Goal: Communication & Community: Answer question/provide support

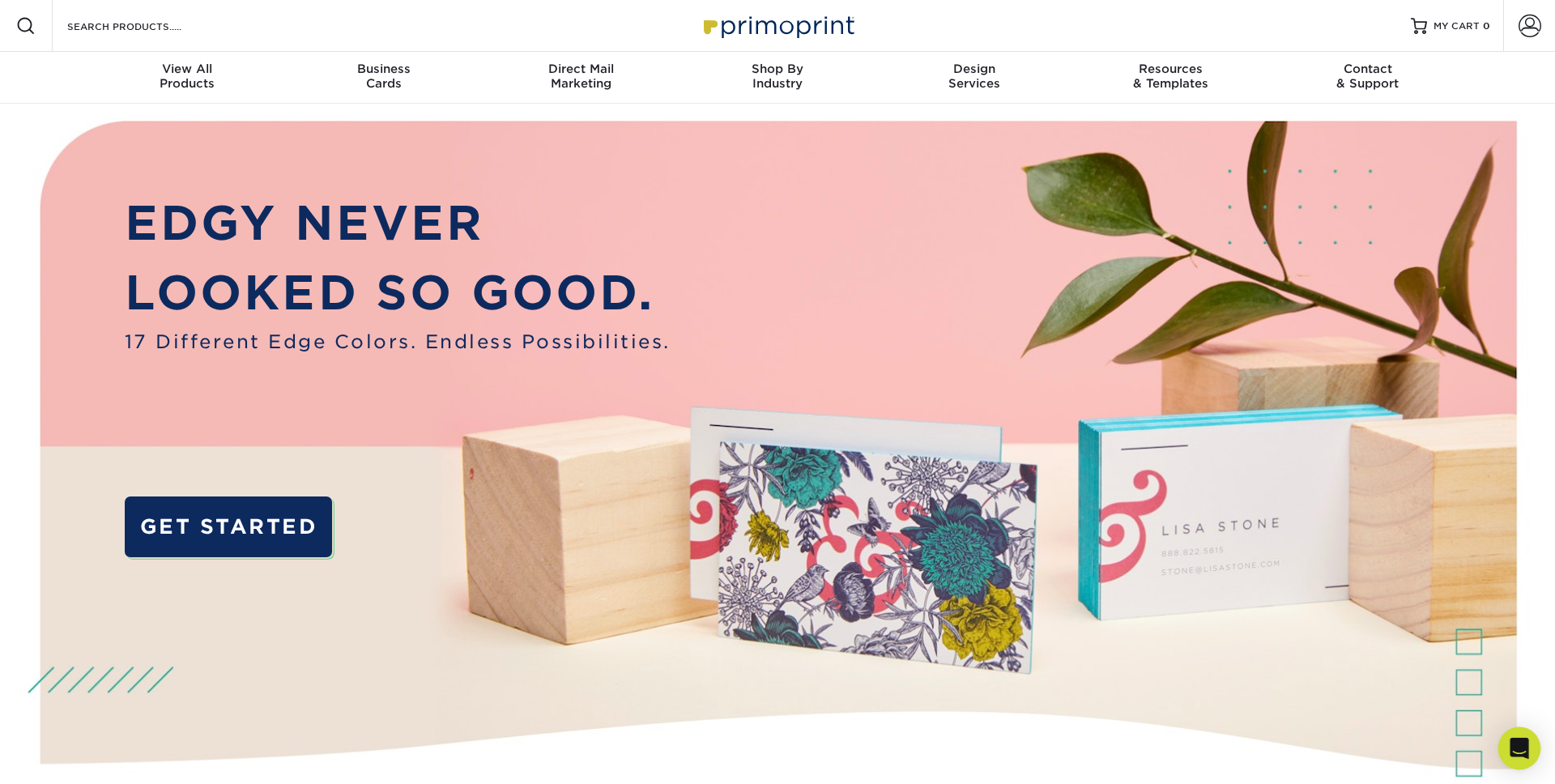
click at [1508, 748] on div "Open Intercom Messenger" at bounding box center [1520, 748] width 43 height 43
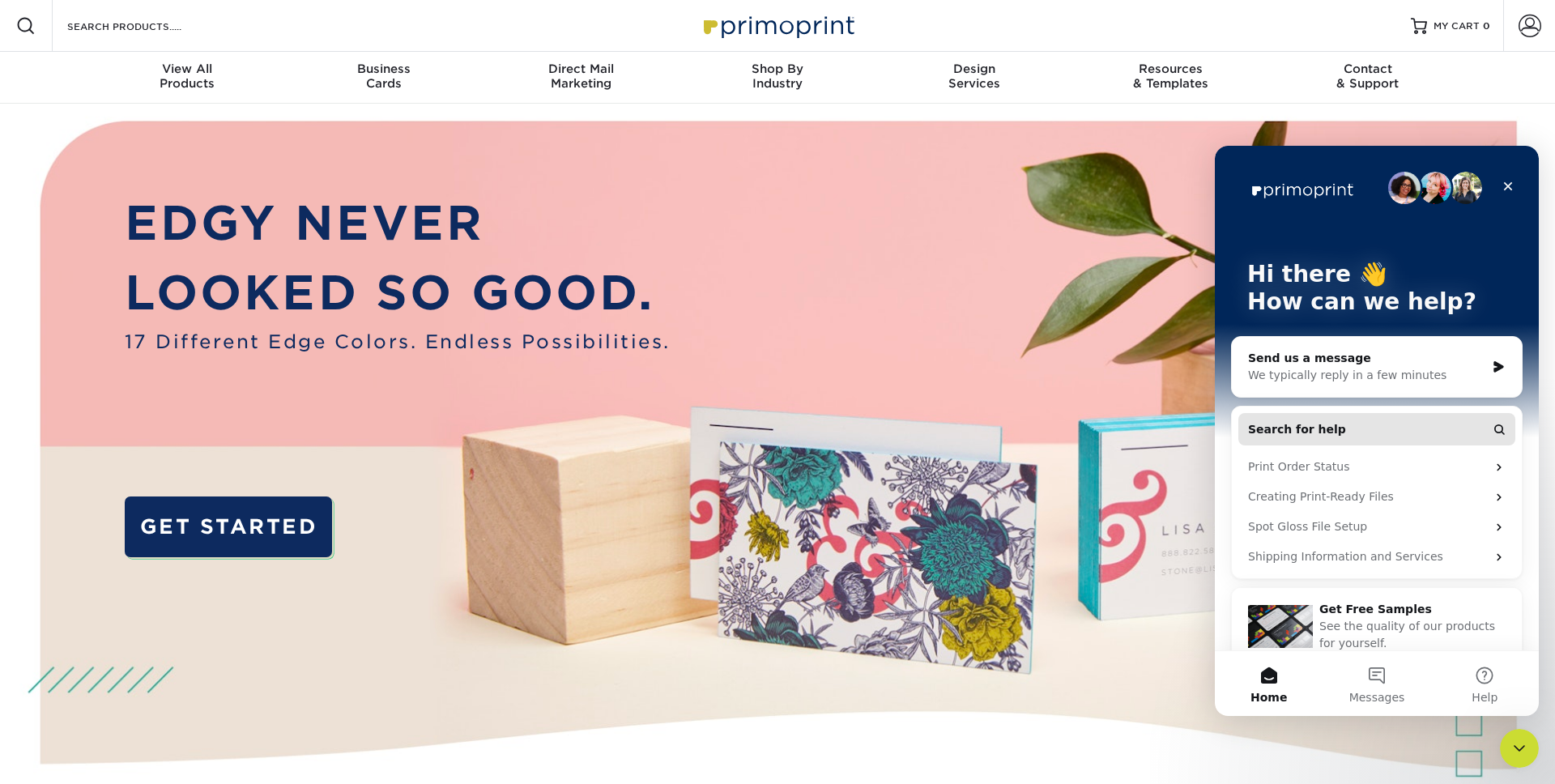
scroll to position [22, 0]
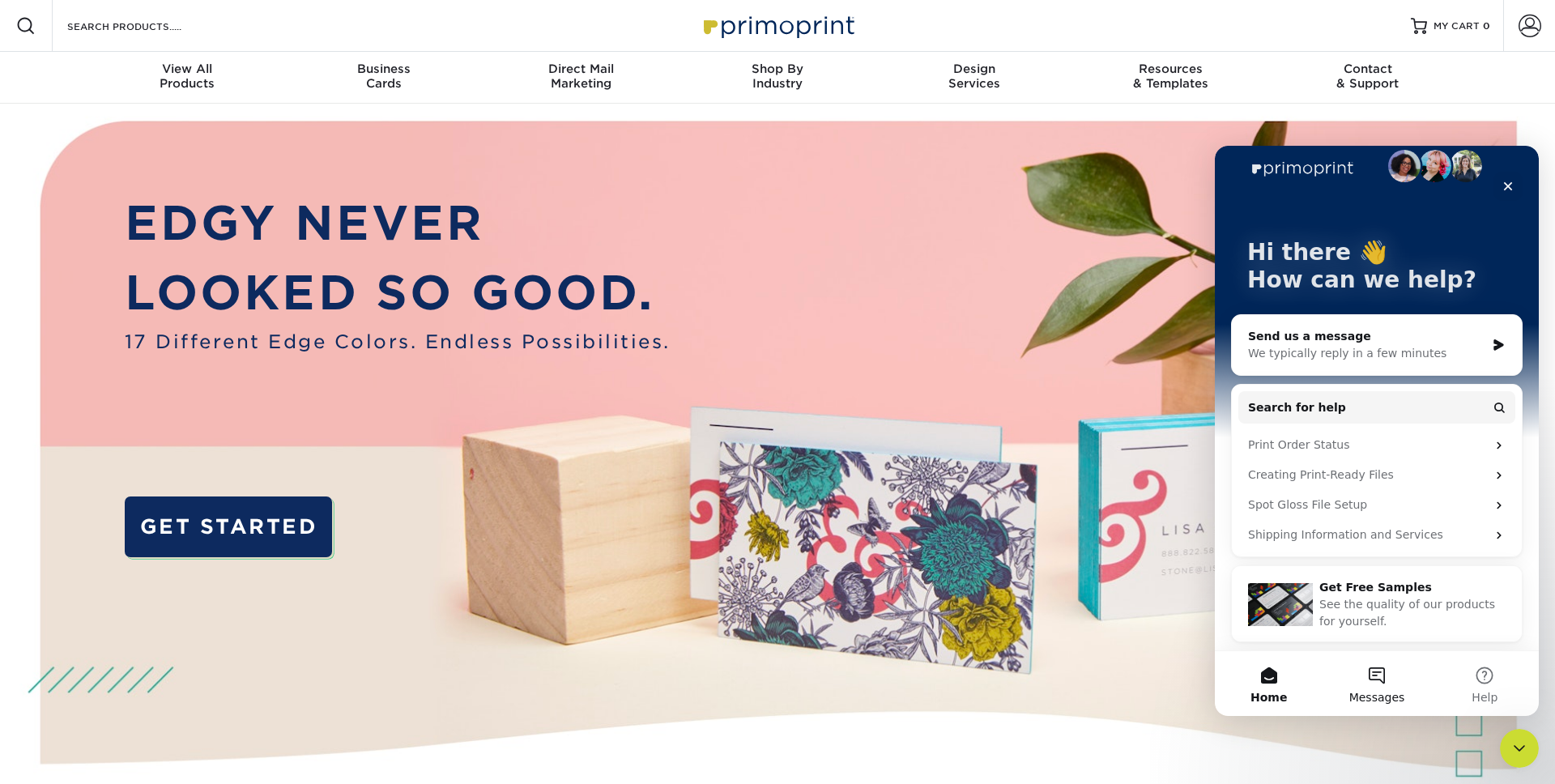
click at [1377, 671] on button "Messages" at bounding box center [1377, 684] width 108 height 64
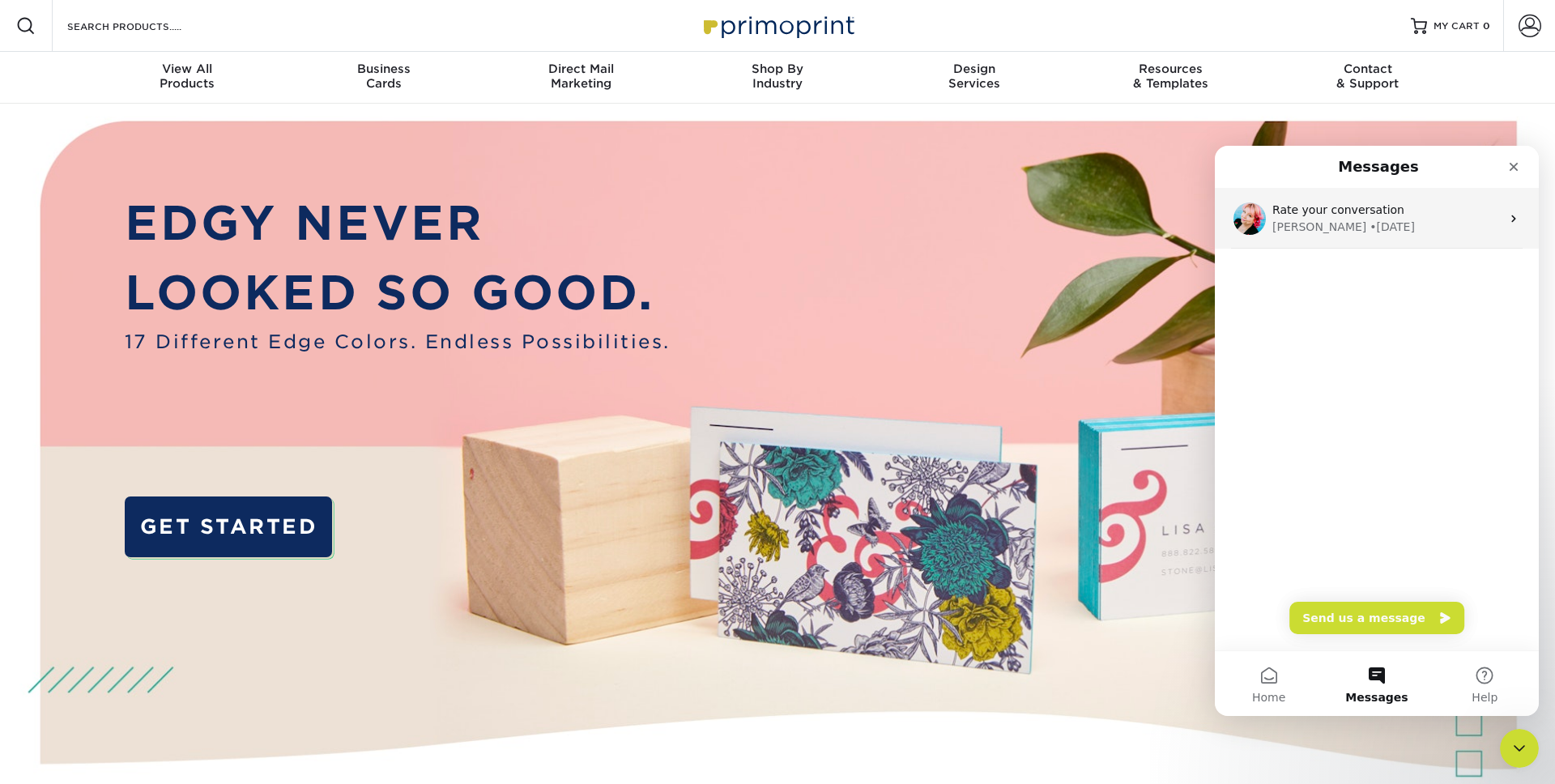
click at [1363, 210] on span "Rate your conversation" at bounding box center [1338, 210] width 132 height 13
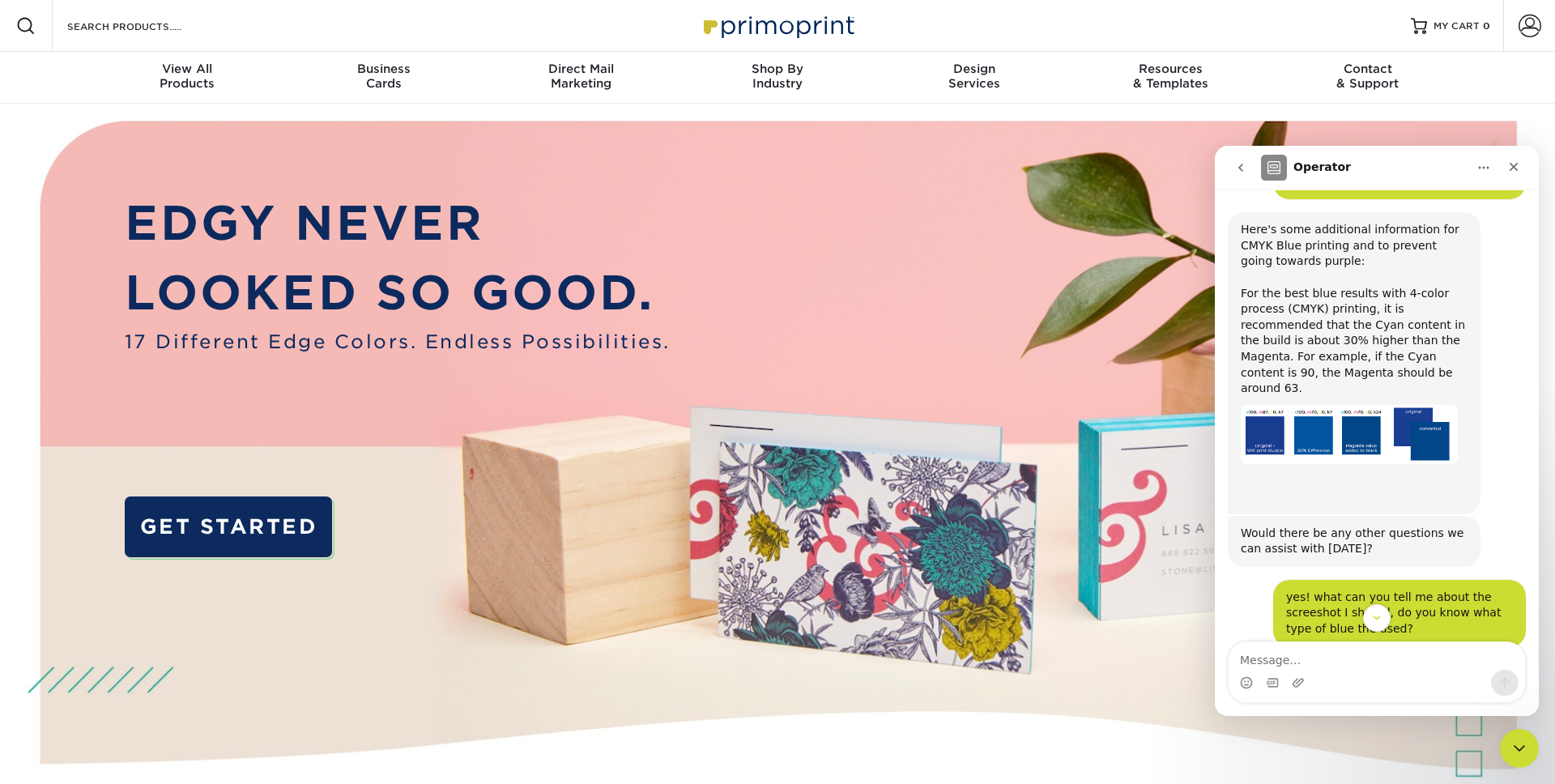
scroll to position [814, 0]
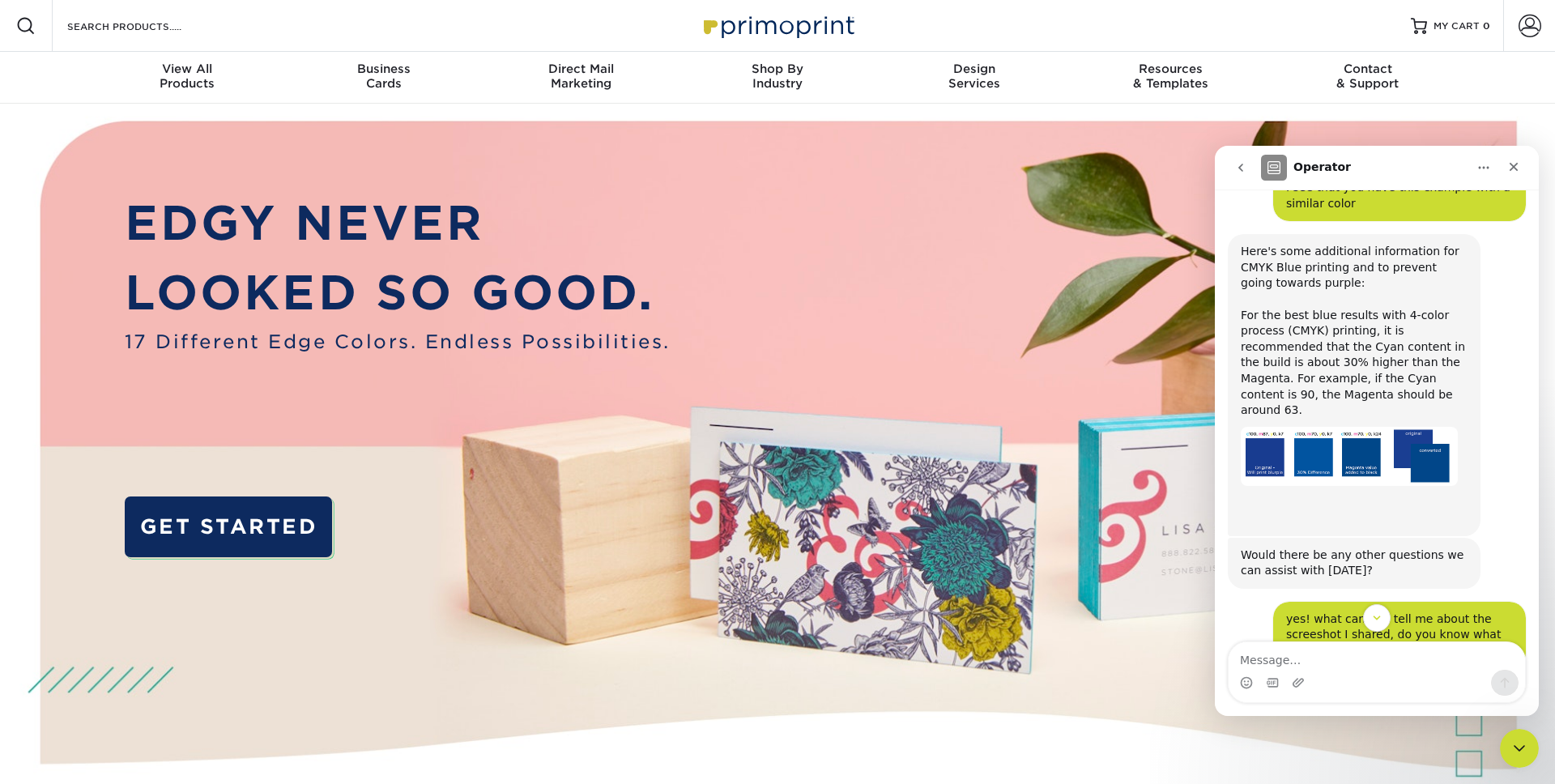
click at [1334, 463] on img "Jenny says…" at bounding box center [1349, 456] width 217 height 60
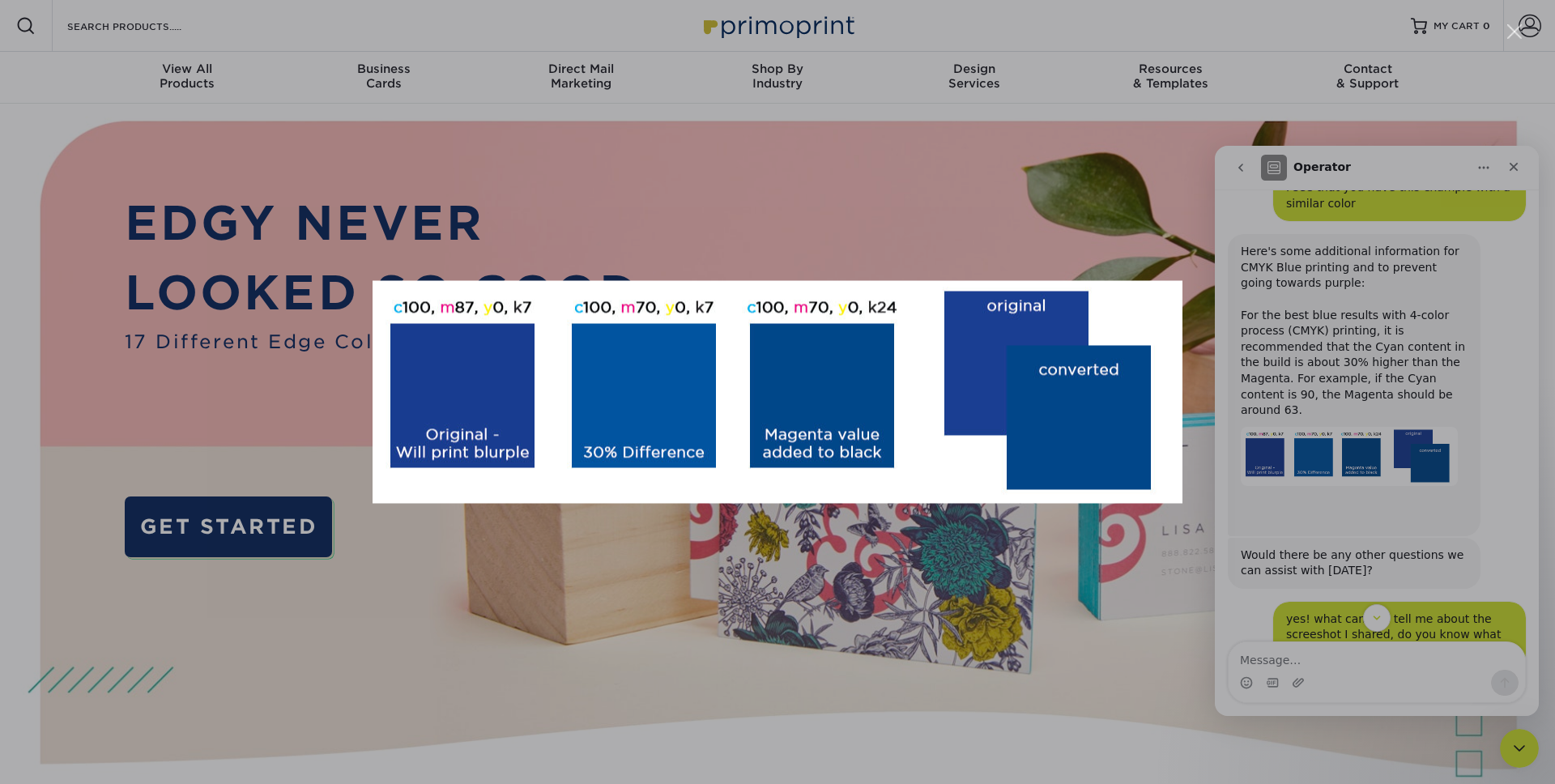
scroll to position [0, 0]
click at [1357, 419] on div "Intercom messenger" at bounding box center [778, 392] width 1555 height 784
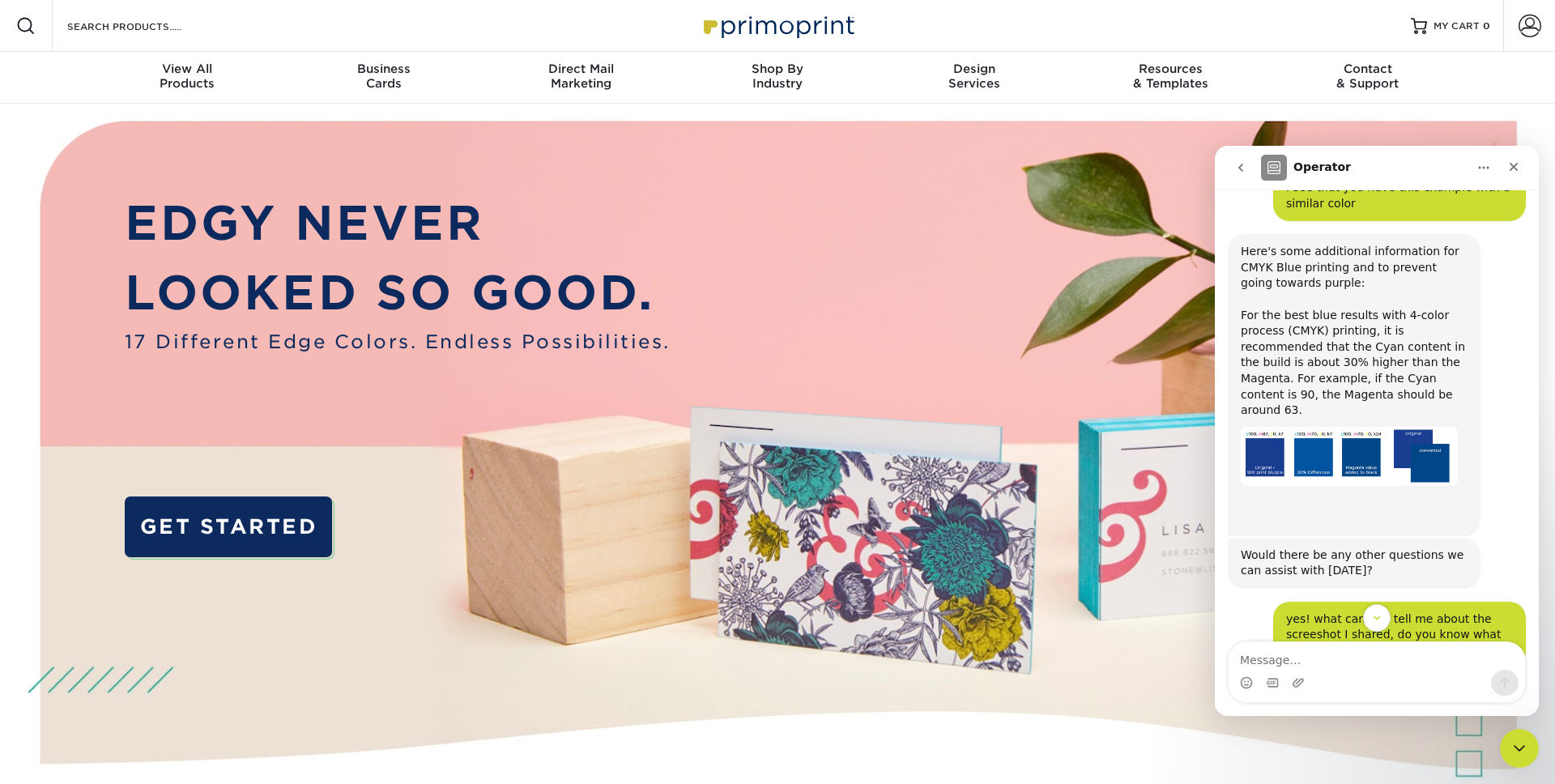
click at [1400, 427] on img "Jenny says…" at bounding box center [1349, 456] width 217 height 60
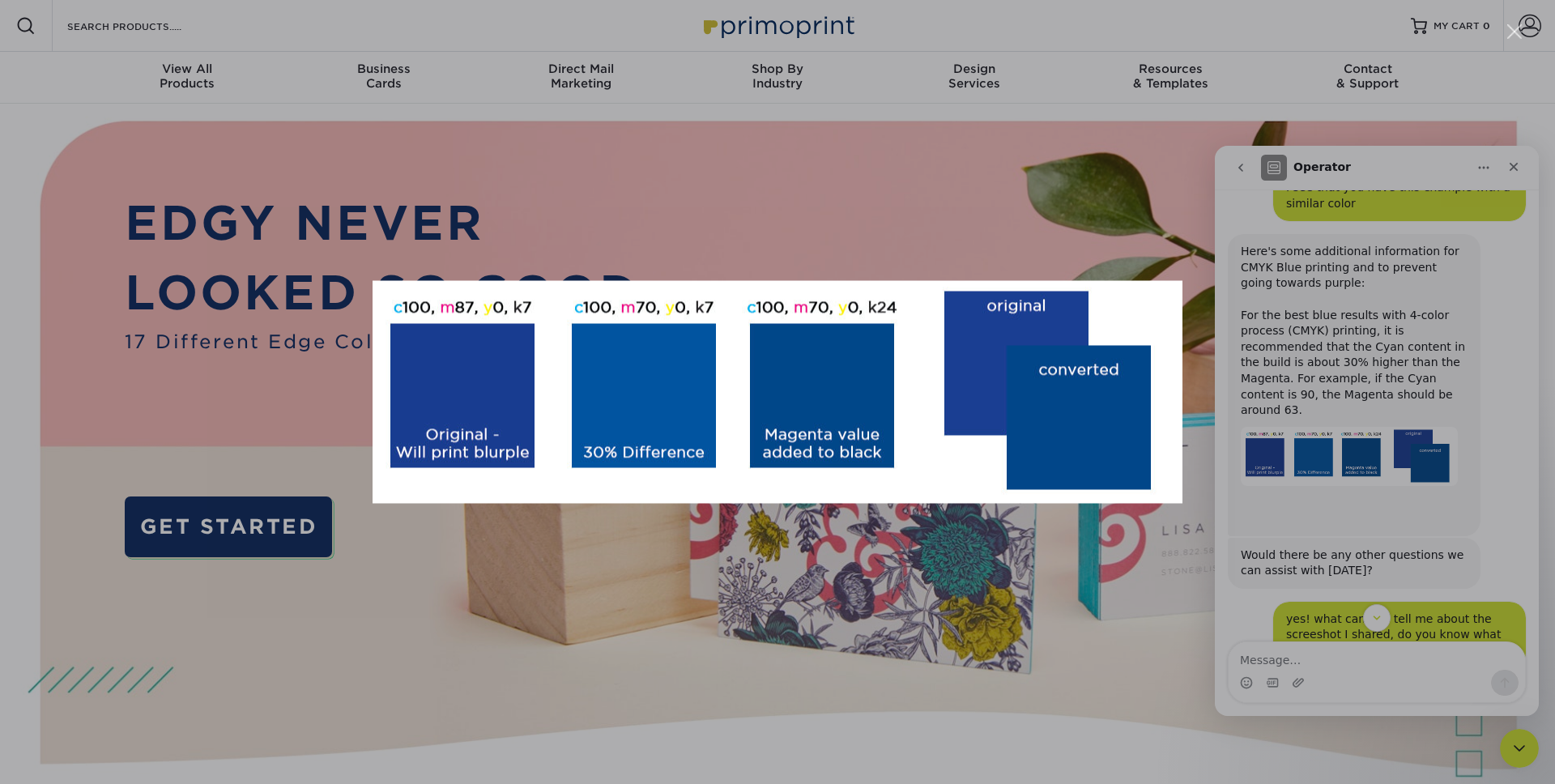
click at [1467, 317] on div "Intercom messenger" at bounding box center [778, 392] width 1555 height 784
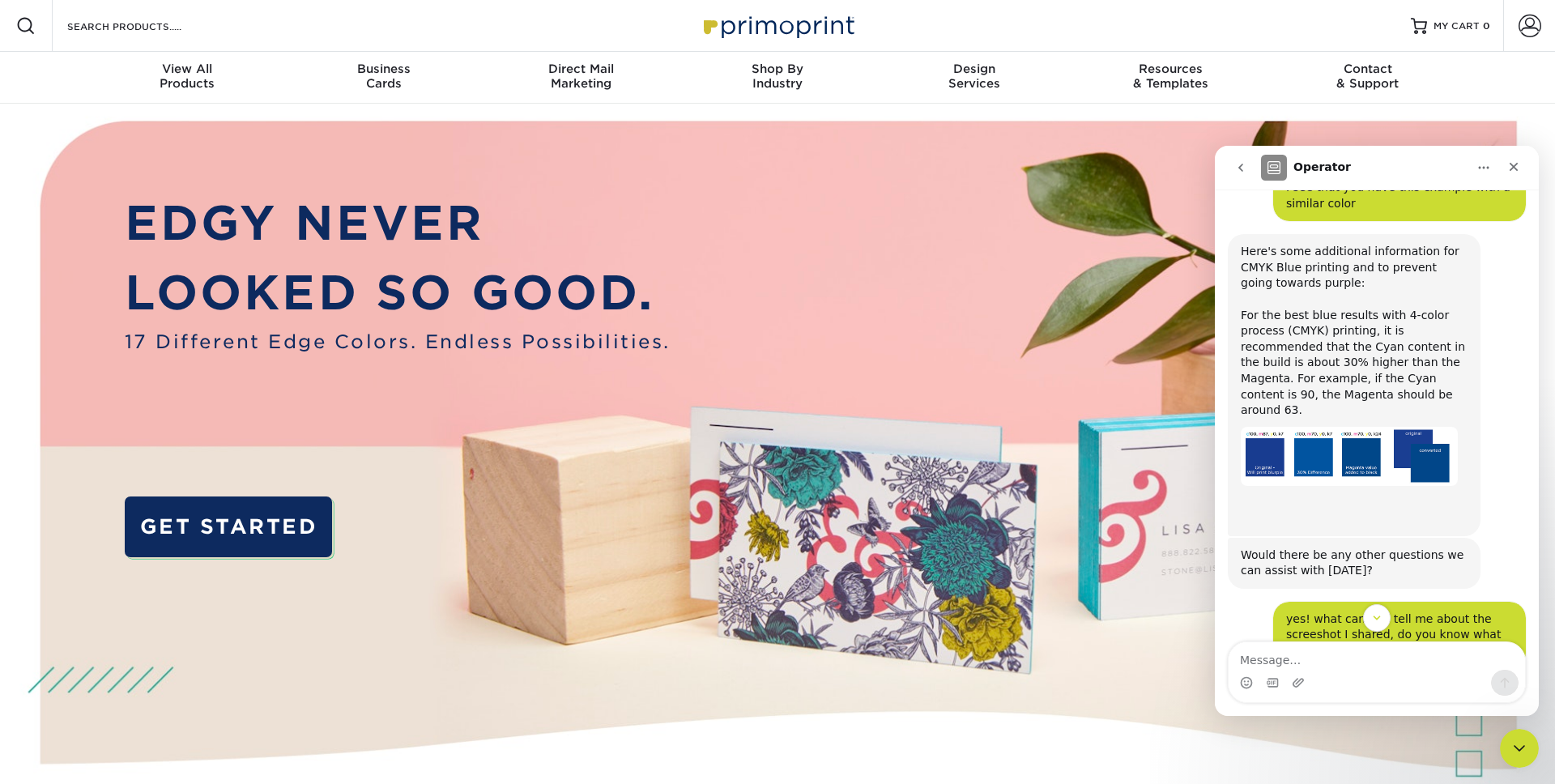
click at [1357, 458] on img "Jenny says…" at bounding box center [1349, 456] width 217 height 60
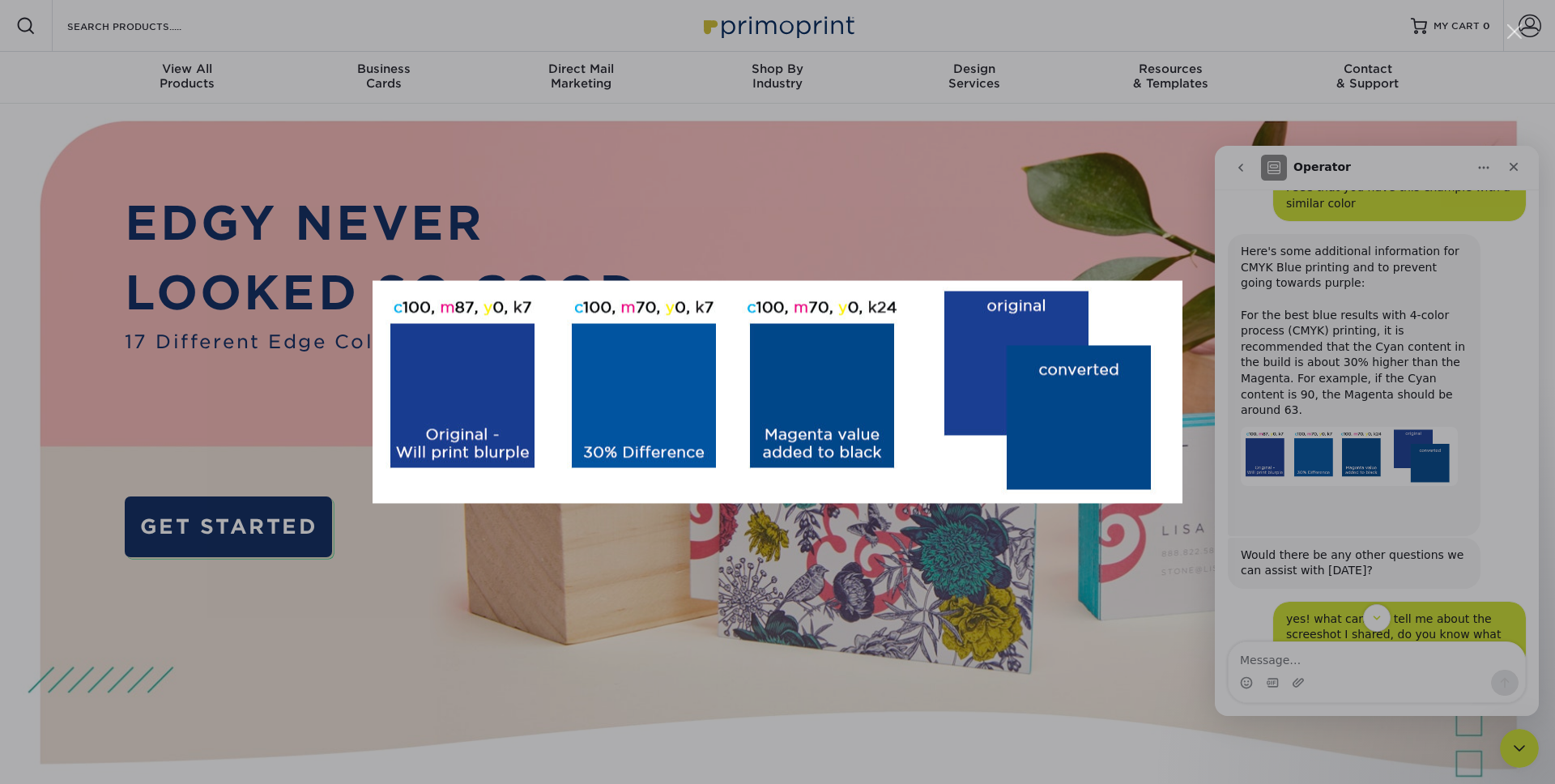
click at [1330, 348] on div "Intercom messenger" at bounding box center [778, 392] width 1555 height 784
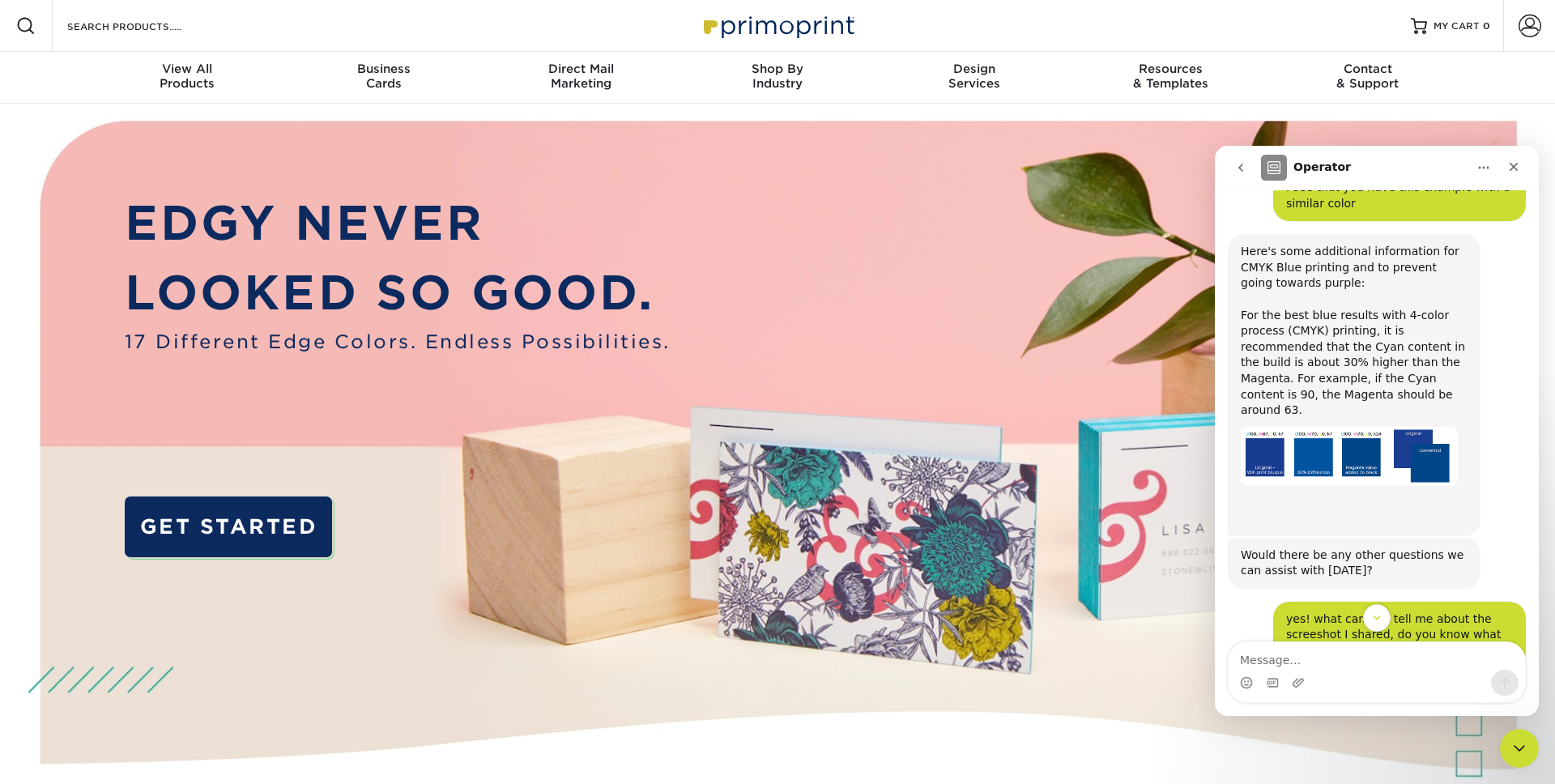
click at [1466, 440] on div "Jenny says…" at bounding box center [1354, 456] width 227 height 60
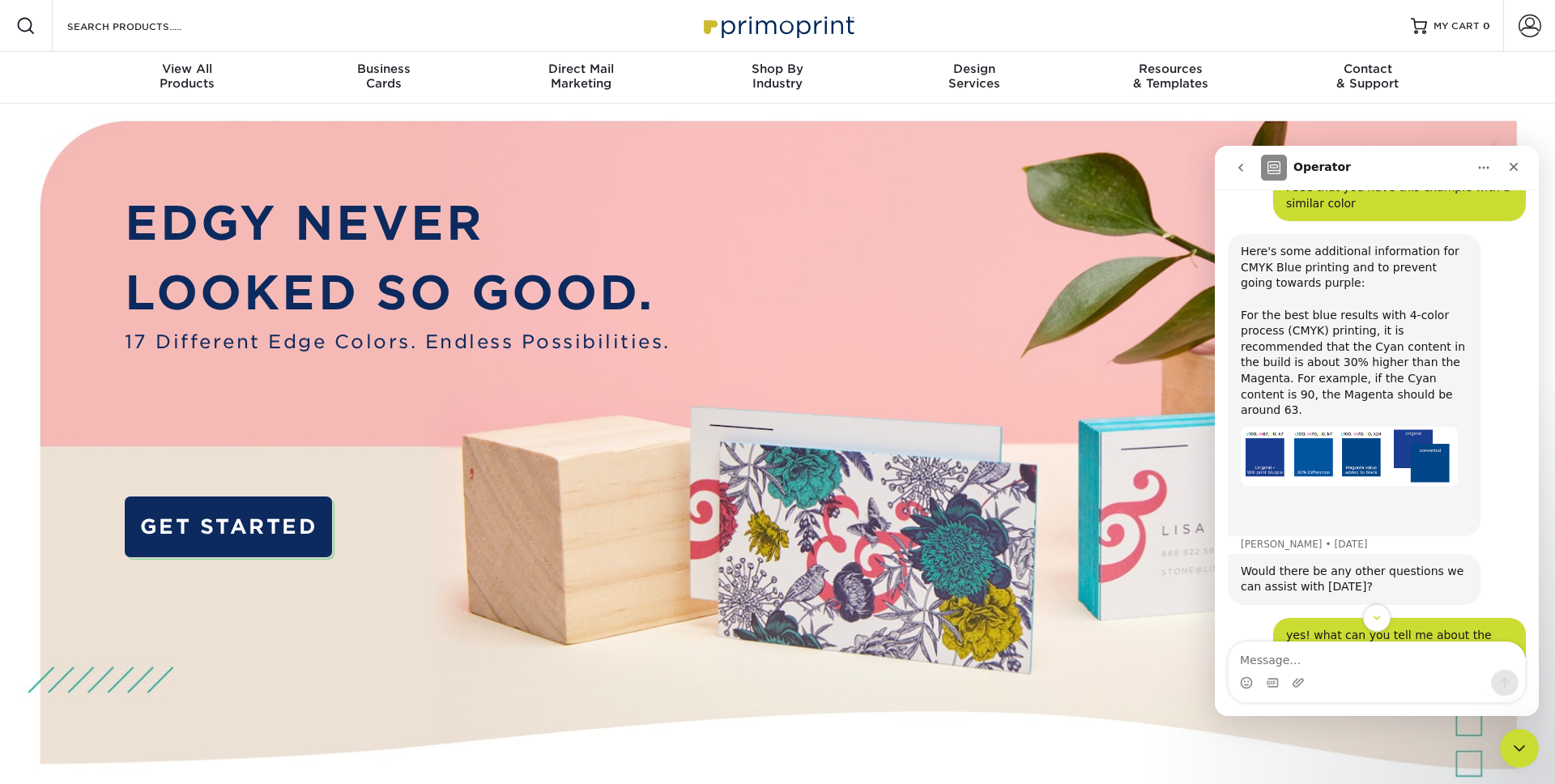
click at [1435, 442] on img "Jenny says…" at bounding box center [1349, 456] width 217 height 60
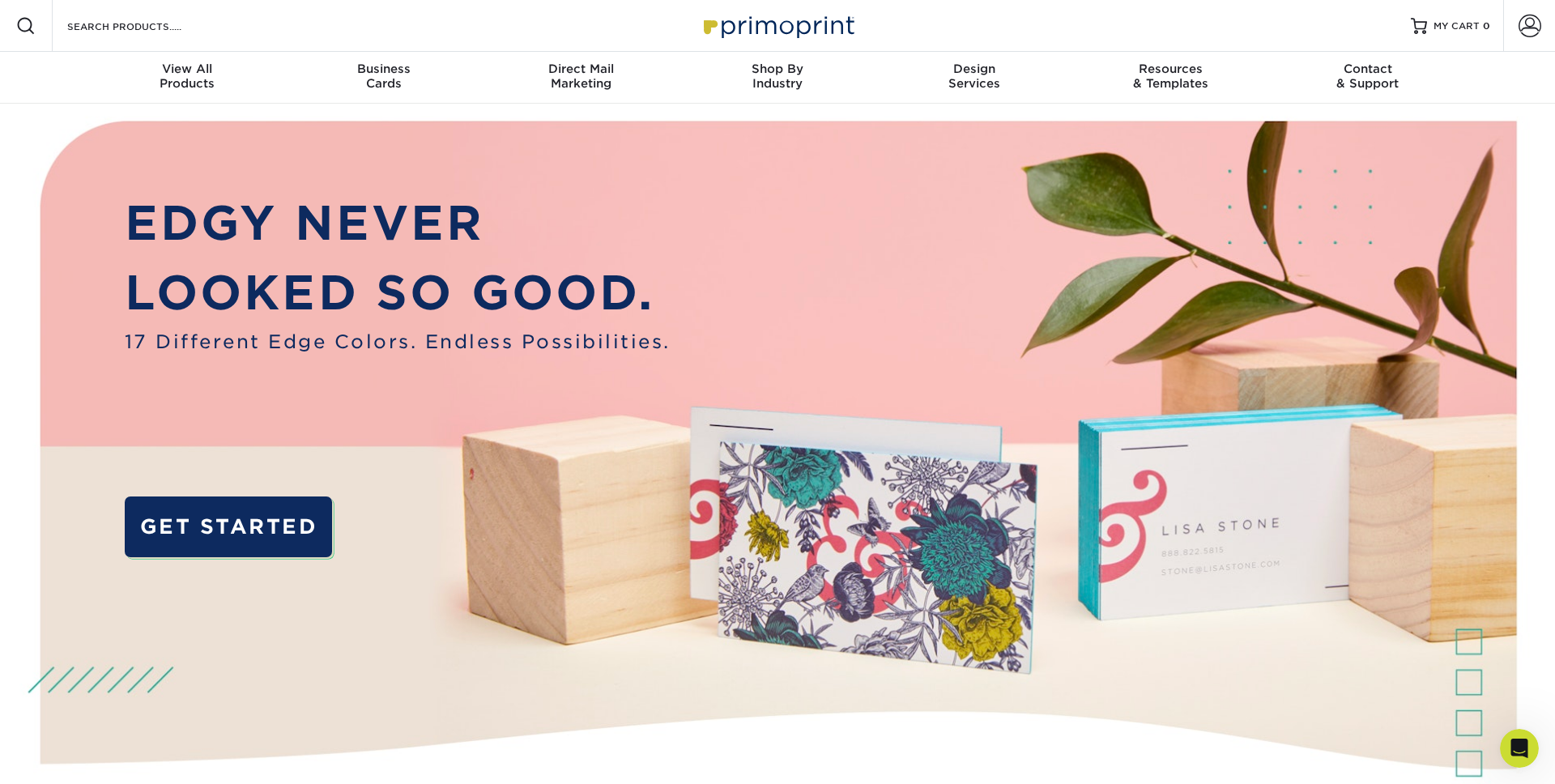
scroll to position [1726, 0]
